Goal: Task Accomplishment & Management: Use online tool/utility

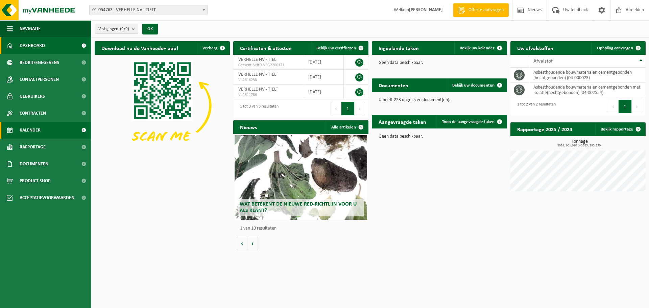
click at [43, 131] on link "Kalender" at bounding box center [45, 130] width 91 height 17
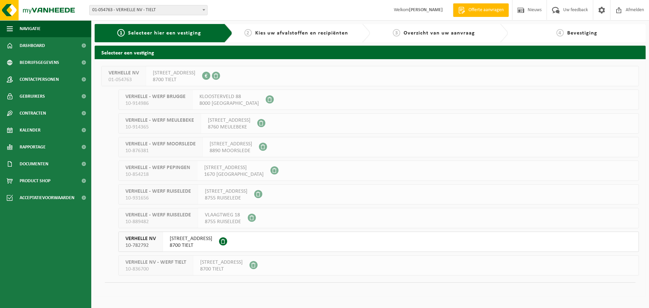
click at [185, 241] on span "SZAMOTULYSTRAAT 12" at bounding box center [191, 238] width 43 height 7
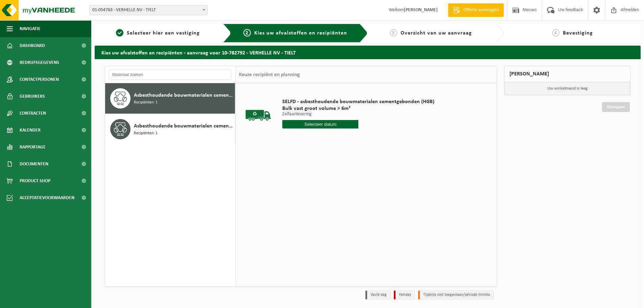
click at [342, 126] on input "text" at bounding box center [320, 124] width 76 height 8
click at [290, 195] on div "18" at bounding box center [289, 195] width 12 height 11
type input "Van 2025-08-18"
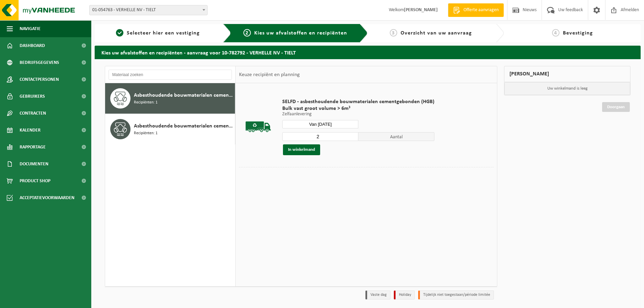
type input "2"
click at [351, 134] on input "2" at bounding box center [320, 136] width 76 height 9
click at [312, 149] on button "In winkelmand" at bounding box center [301, 149] width 37 height 11
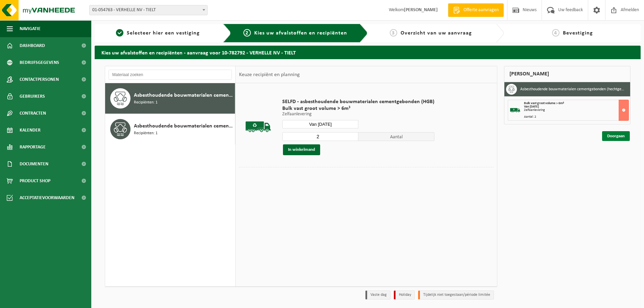
click at [613, 136] on link "Doorgaan" at bounding box center [616, 136] width 28 height 10
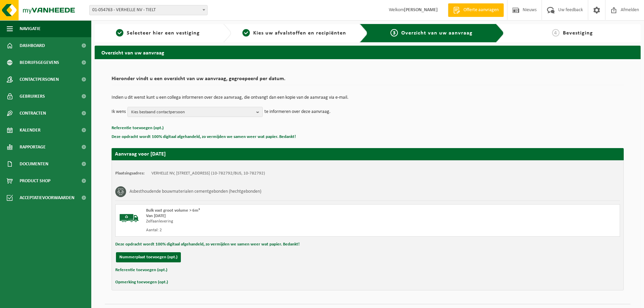
scroll to position [17, 0]
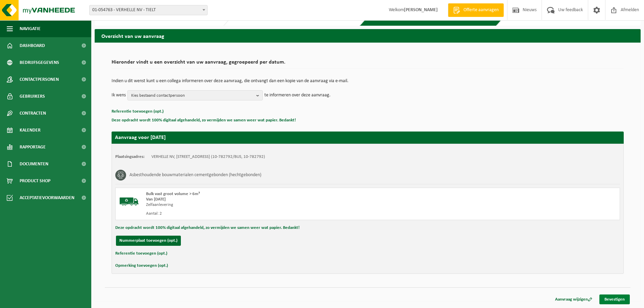
click at [611, 299] on link "Bevestigen" at bounding box center [615, 300] width 30 height 10
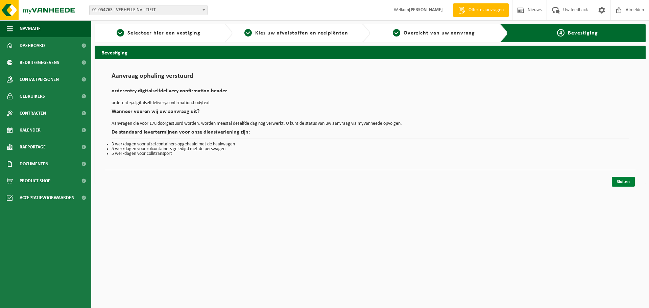
click at [621, 180] on link "Sluiten" at bounding box center [623, 182] width 23 height 10
